Goal: Navigation & Orientation: Understand site structure

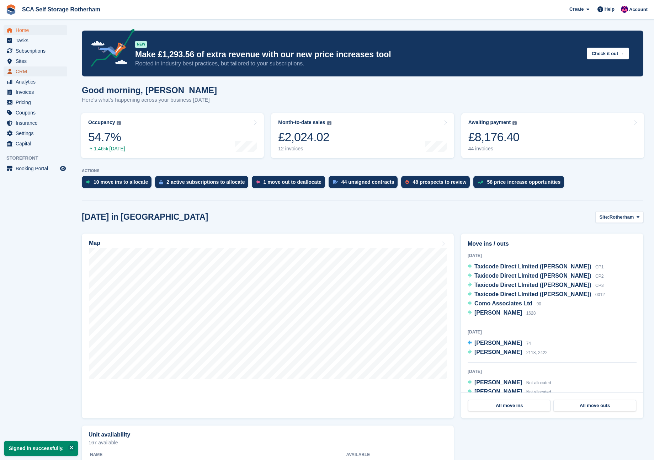
click at [30, 72] on span "CRM" at bounding box center [37, 71] width 43 height 10
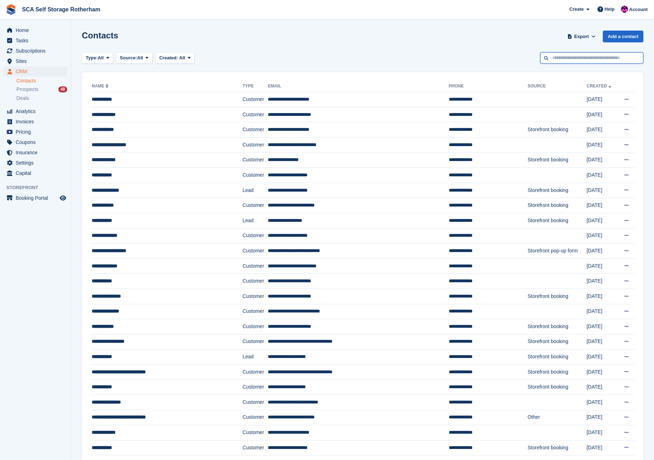
click at [620, 58] on input "text" at bounding box center [591, 58] width 103 height 12
type input "******"
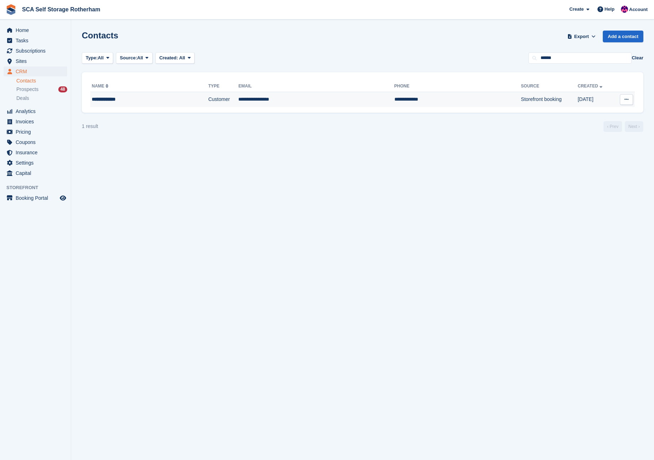
click at [577, 97] on td "25 Jun" at bounding box center [595, 99] width 36 height 15
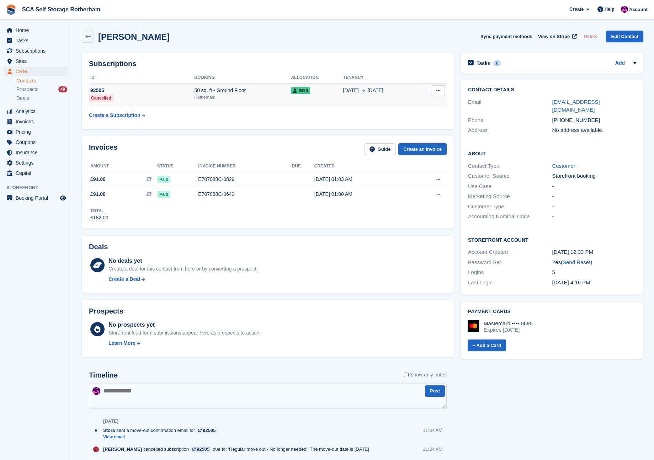
click at [260, 88] on div "50 sq. ft - Ground Floor" at bounding box center [242, 90] width 97 height 7
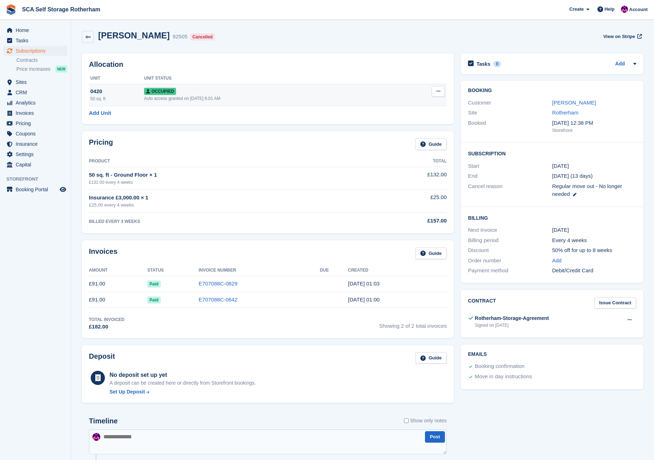
click at [213, 88] on div "Occupied" at bounding box center [270, 90] width 253 height 7
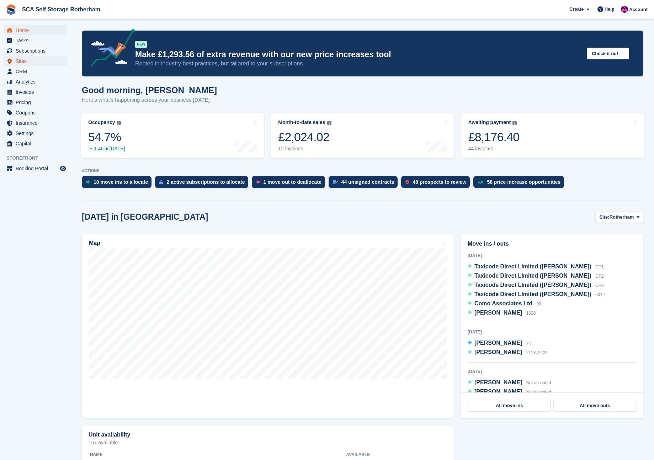
click at [26, 60] on span "Sites" at bounding box center [37, 61] width 43 height 10
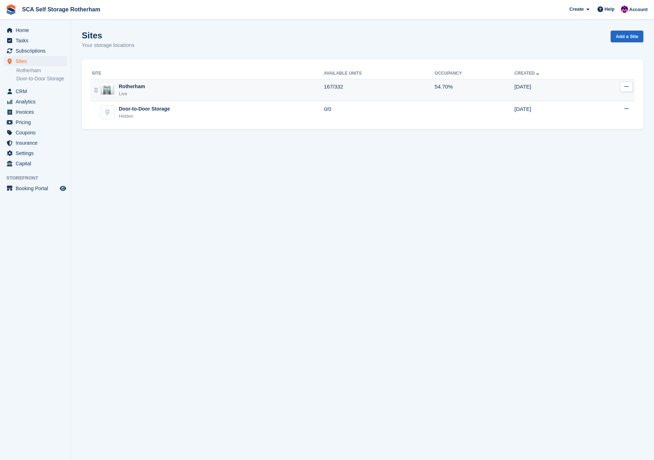
click at [220, 94] on div "Rotherham Live" at bounding box center [208, 90] width 232 height 15
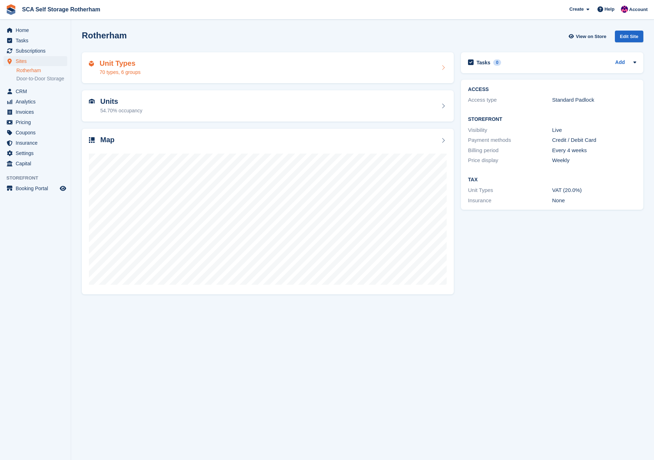
click at [163, 71] on div "Unit Types 70 types, 6 groups" at bounding box center [268, 67] width 358 height 17
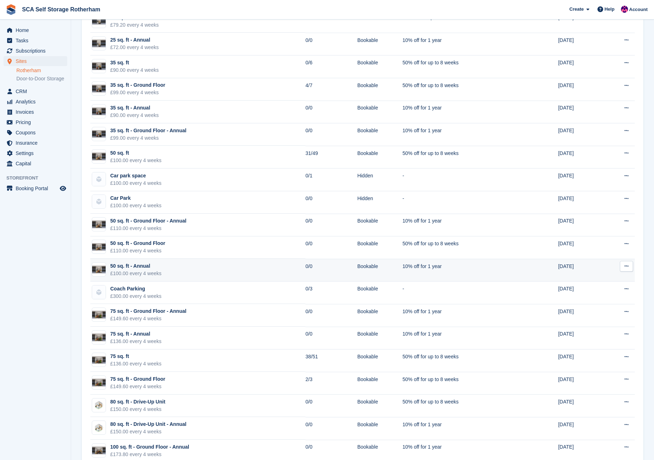
scroll to position [199, 0]
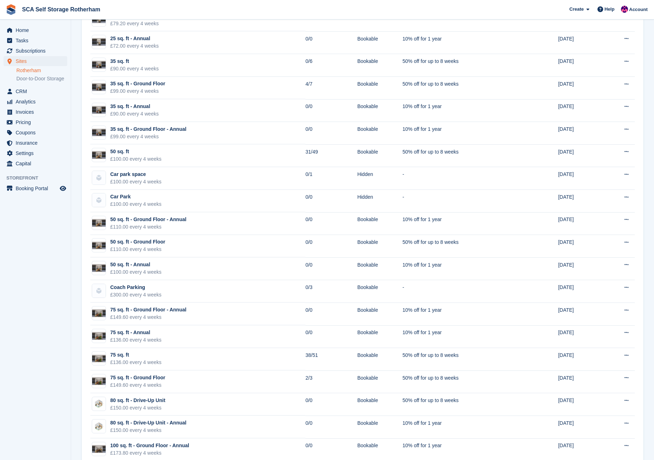
click at [33, 69] on link "Rotherham" at bounding box center [41, 70] width 51 height 7
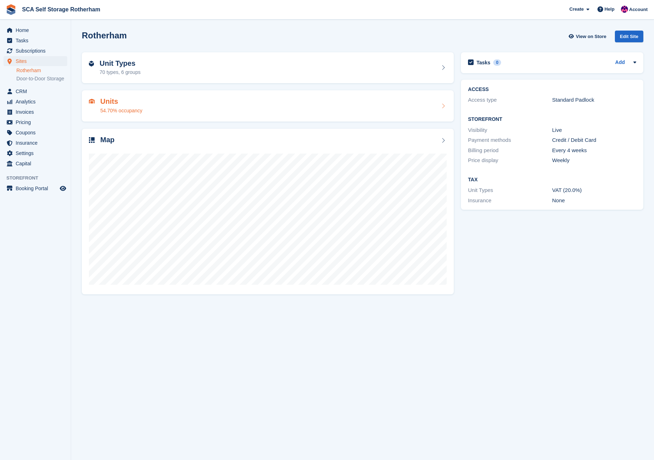
click at [171, 100] on div "Units 54.70% occupancy" at bounding box center [268, 105] width 358 height 17
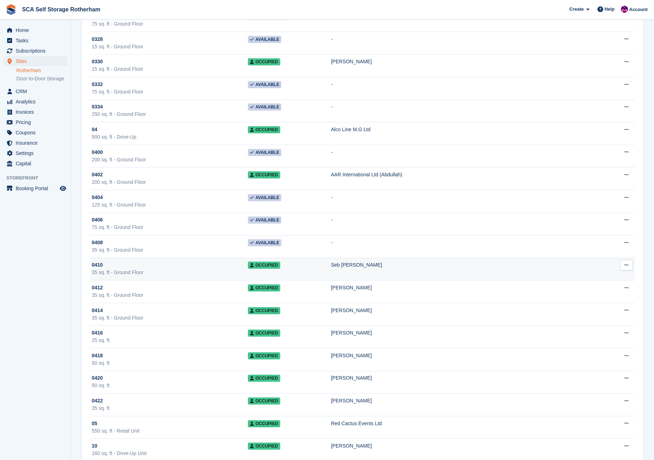
scroll to position [1318, 0]
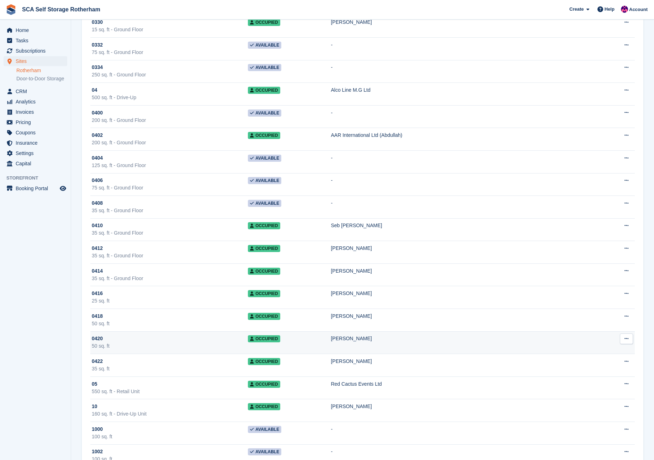
click at [180, 341] on div "0420" at bounding box center [170, 338] width 156 height 7
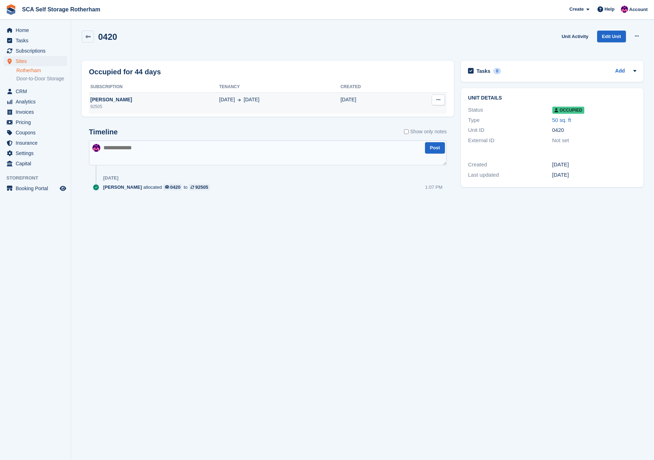
click at [273, 102] on div "19 Jul 14 Sep" at bounding box center [279, 99] width 121 height 7
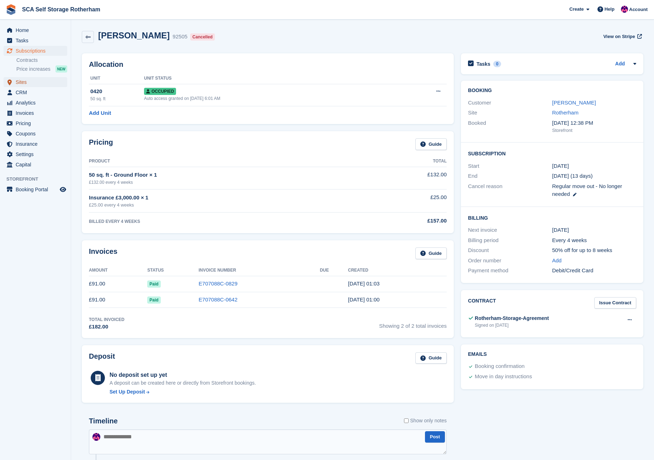
click at [30, 83] on span "Sites" at bounding box center [37, 82] width 43 height 10
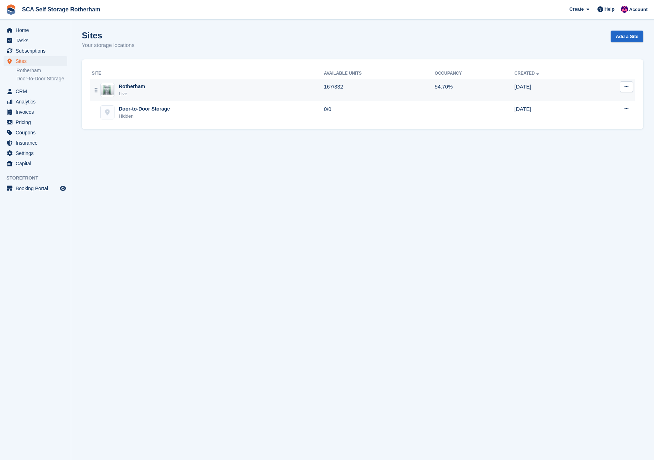
drag, startPoint x: 155, startPoint y: 89, endPoint x: 166, endPoint y: 89, distance: 11.0
click at [155, 89] on div "Rotherham Live" at bounding box center [208, 90] width 232 height 15
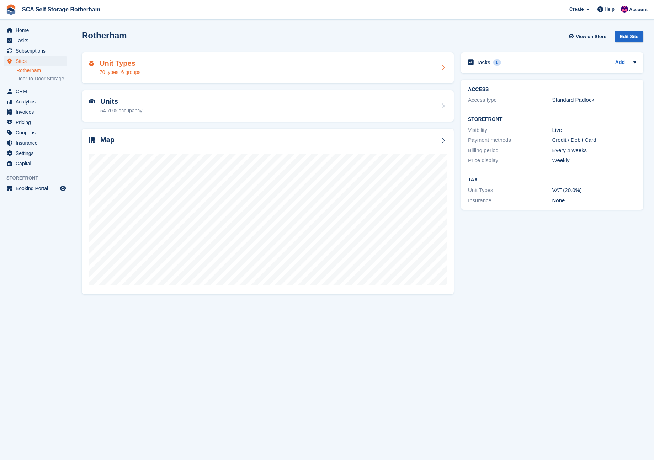
click at [162, 67] on div "Unit Types 70 types, 6 groups" at bounding box center [268, 67] width 358 height 17
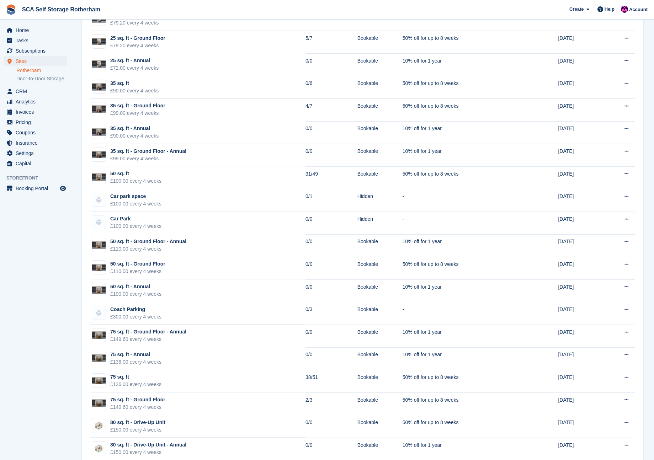
scroll to position [177, 0]
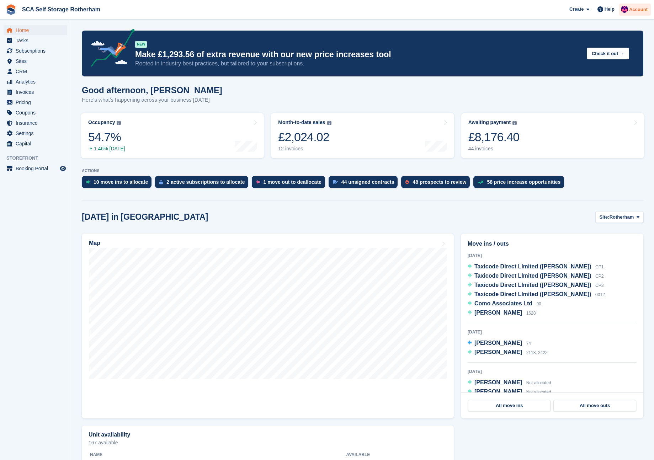
click at [630, 9] on span "Account" at bounding box center [638, 9] width 18 height 7
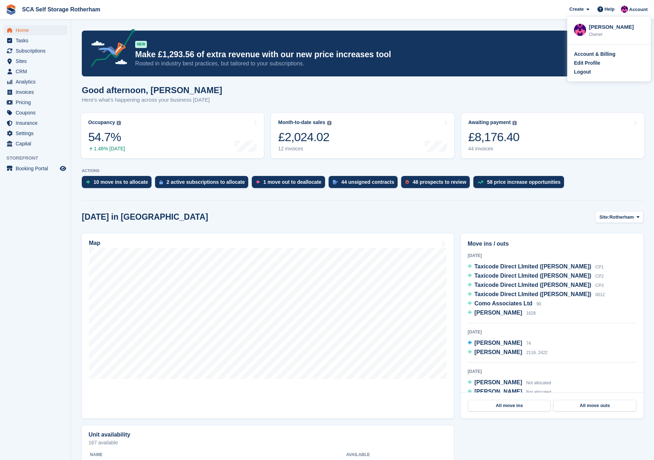
click at [589, 72] on div "Logout" at bounding box center [582, 71] width 17 height 7
